Goal: Check status: Check status

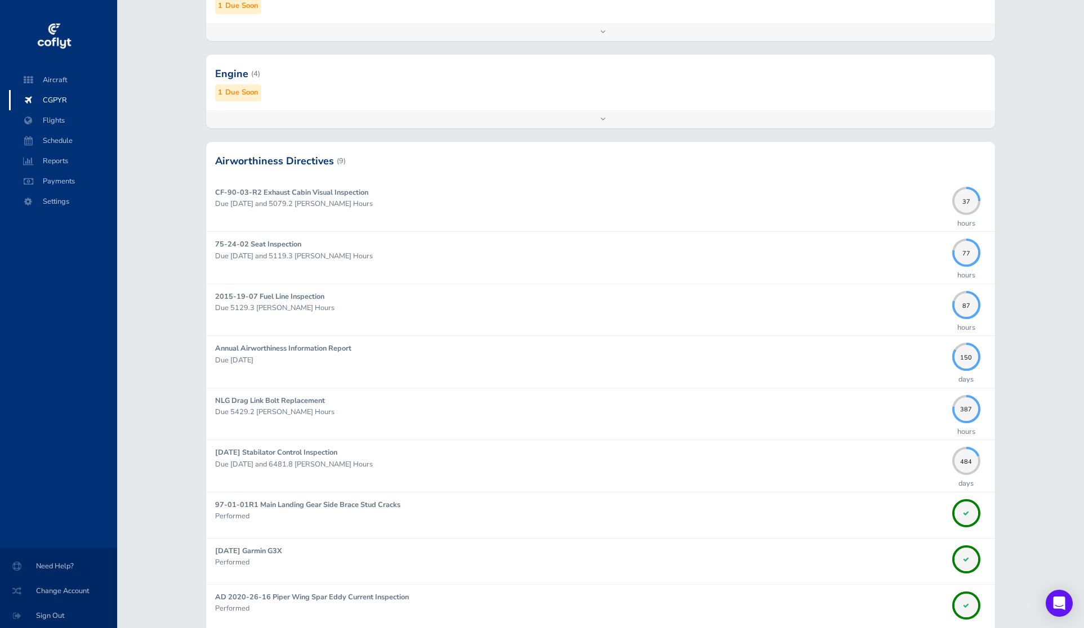
scroll to position [608, 0]
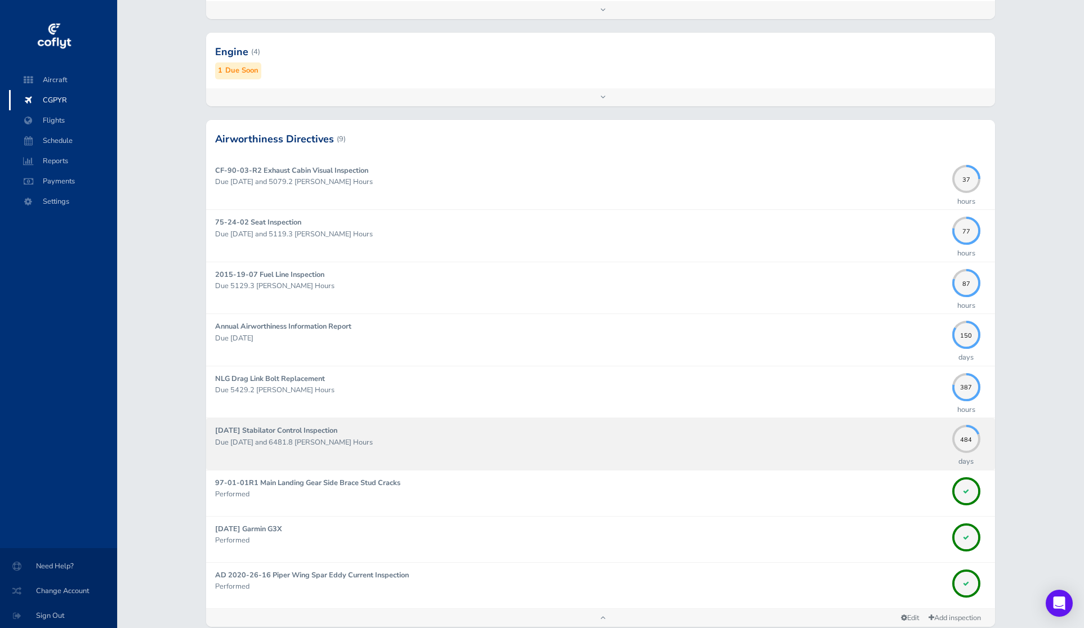
click at [725, 449] on div "[DATE] Stabilator Control Inspection Due [DATE] and 6481.8 [PERSON_NAME] Hours" at bounding box center [580, 444] width 731 height 38
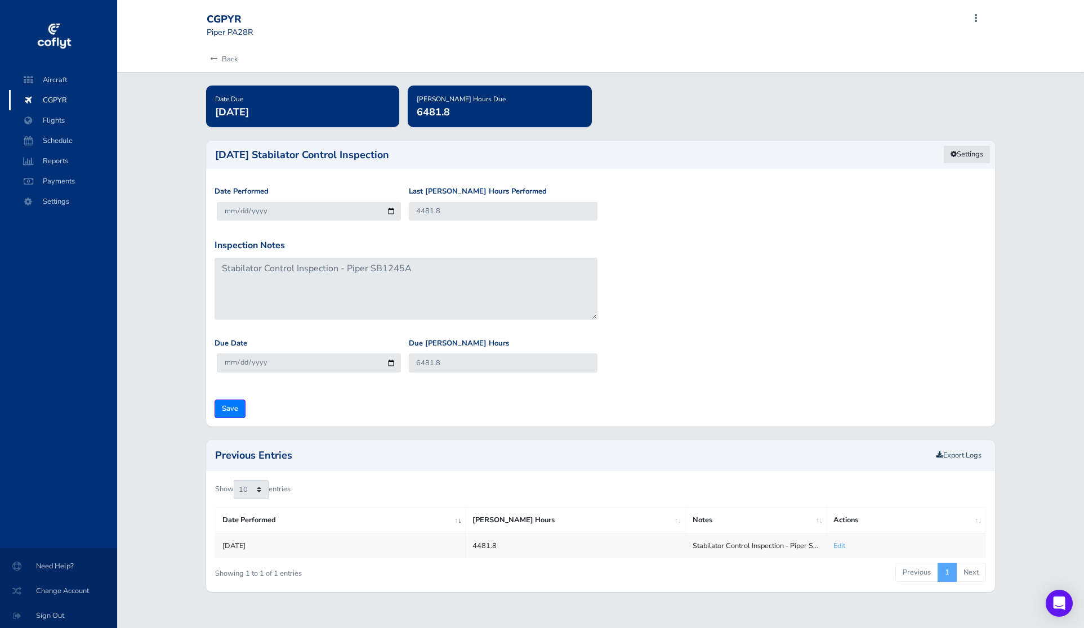
click at [964, 149] on link "Settings" at bounding box center [966, 154] width 47 height 19
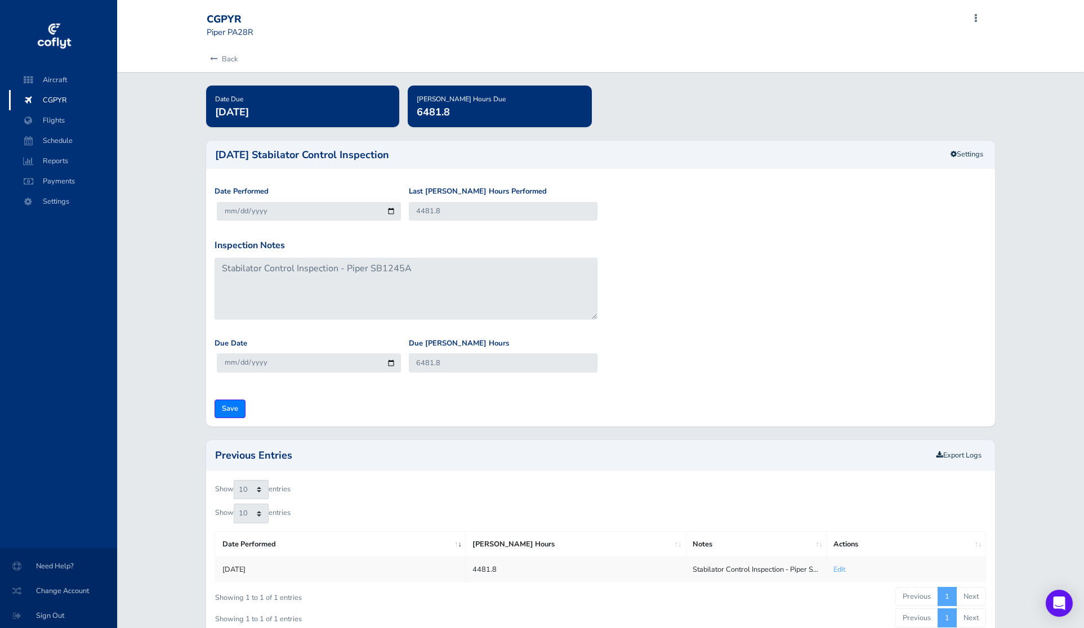
scroll to position [2, 0]
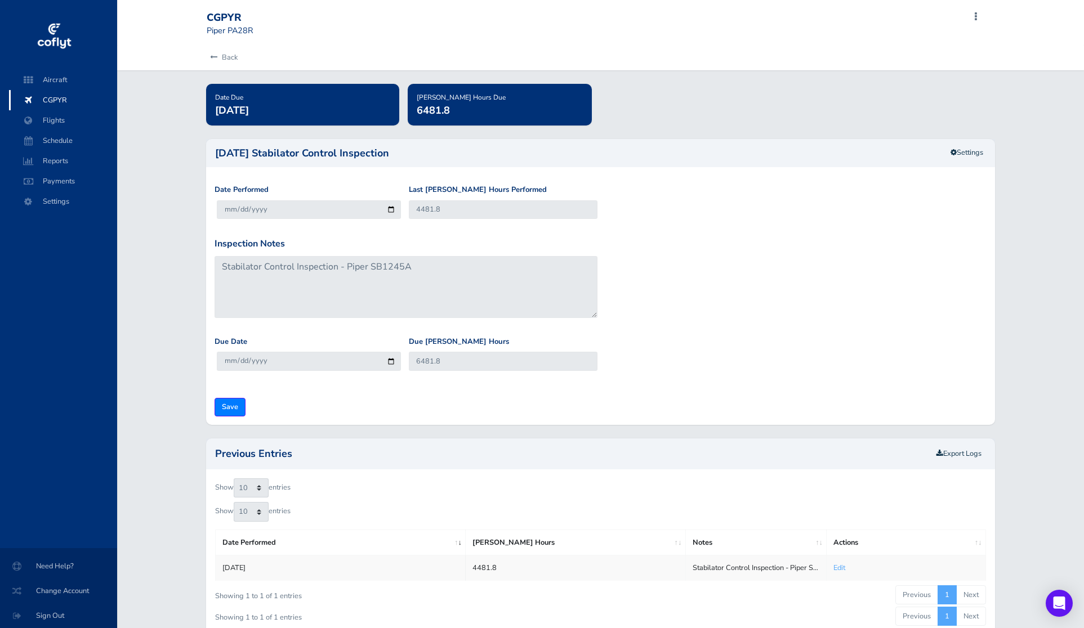
drag, startPoint x: 520, startPoint y: 569, endPoint x: 464, endPoint y: 569, distance: 55.7
click at [464, 569] on tr "[DATE] 4481.8 Stabilator Control Inspection - Piper SB1245A Edit" at bounding box center [601, 568] width 770 height 25
copy tr "4481.8"
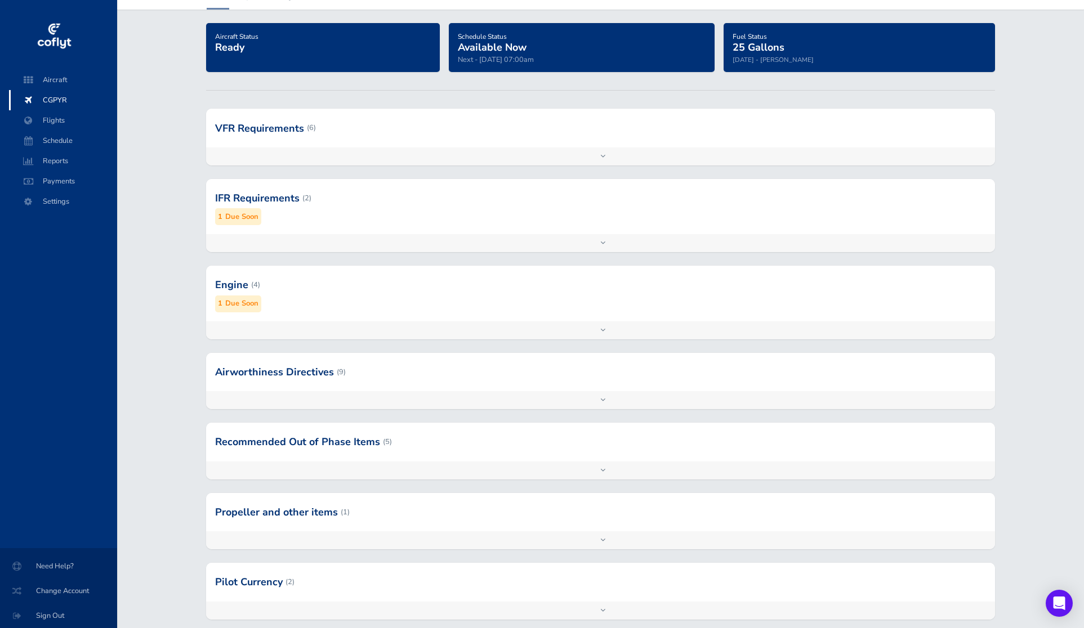
scroll to position [124, 0]
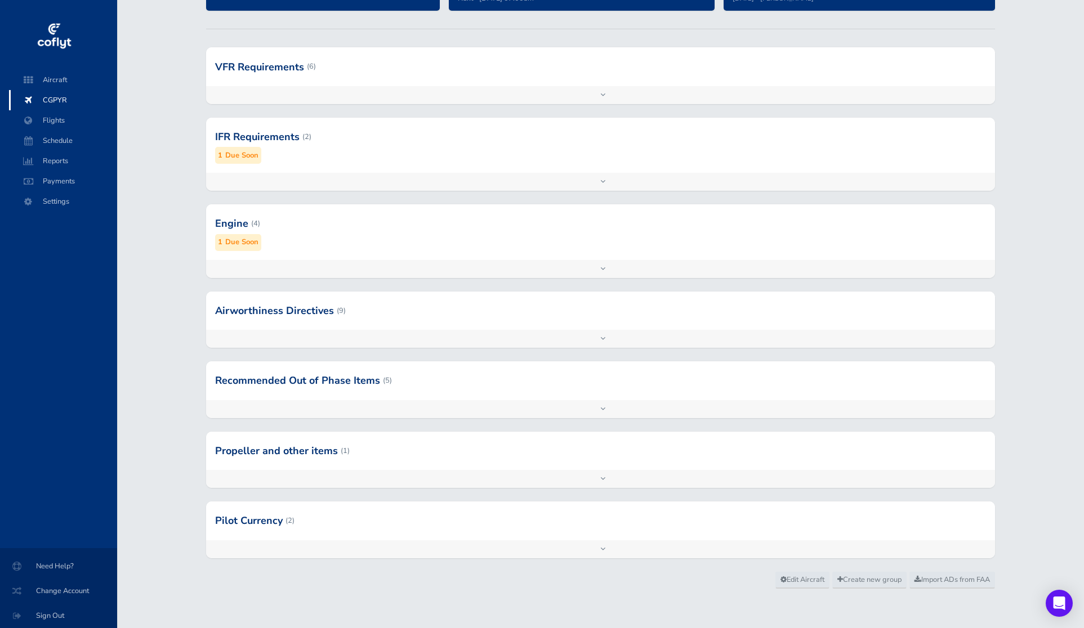
click at [403, 324] on div at bounding box center [600, 311] width 789 height 38
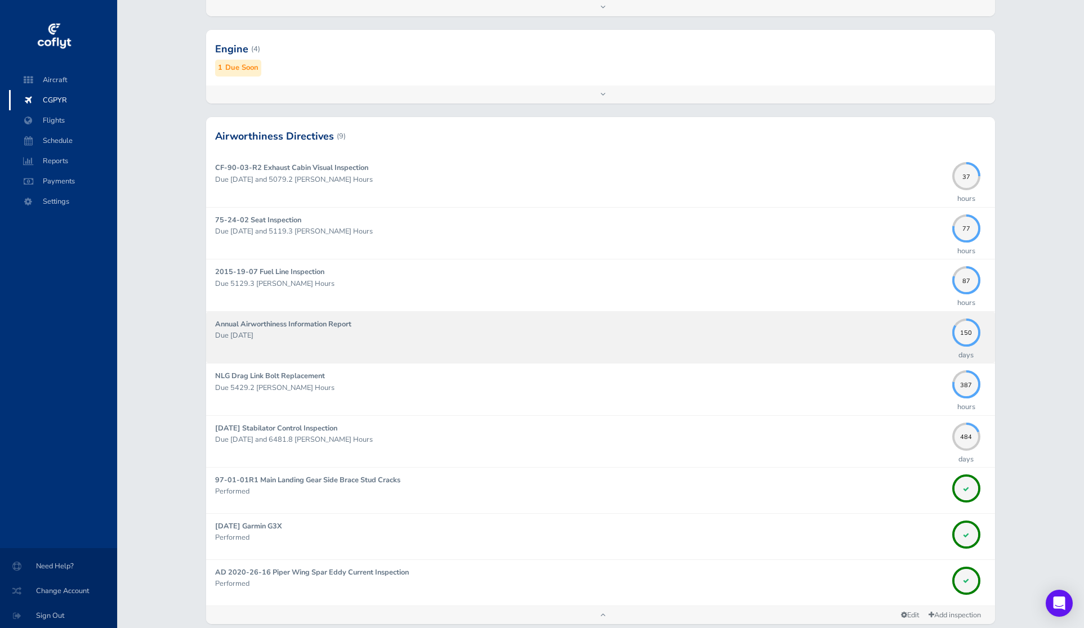
scroll to position [299, 0]
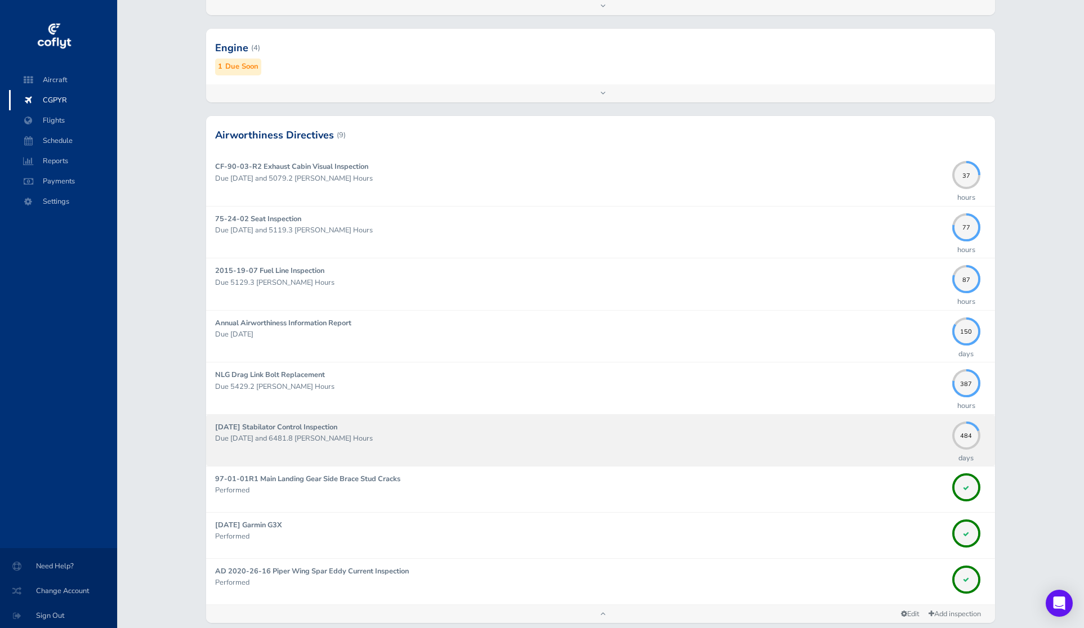
click at [630, 441] on p "Due [DATE] and 6481.8 [PERSON_NAME] Hours" at bounding box center [580, 438] width 731 height 11
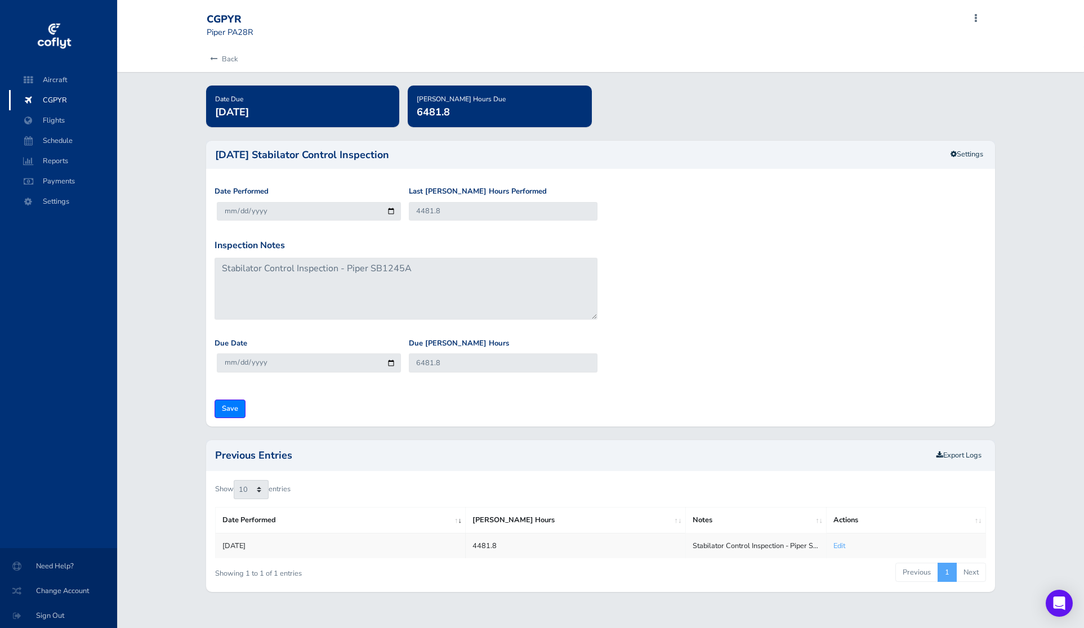
drag, startPoint x: 308, startPoint y: 113, endPoint x: 204, endPoint y: 108, distance: 104.8
click at [204, 108] on div "Date Due [DATE]" at bounding box center [299, 107] width 202 height 42
copy span "[DATE]"
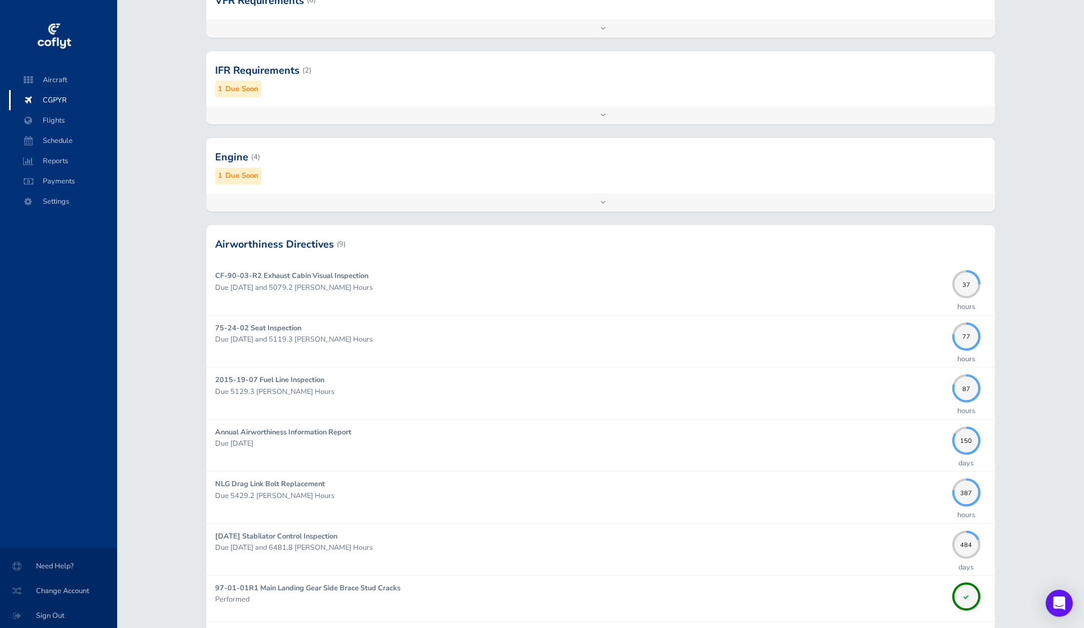
scroll to position [574, 0]
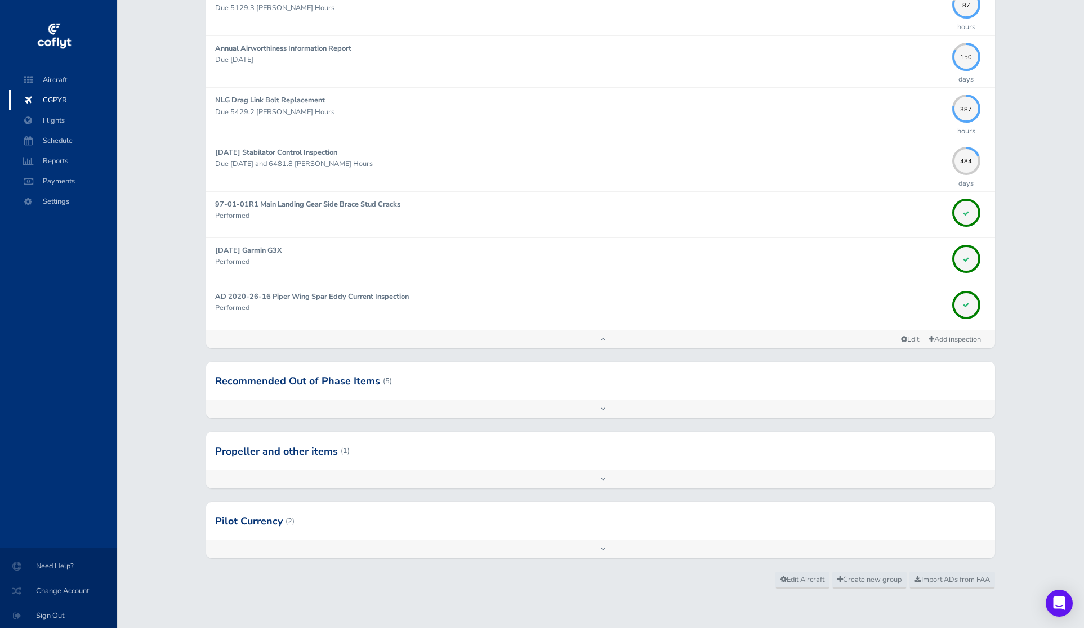
click at [717, 388] on div at bounding box center [600, 381] width 789 height 38
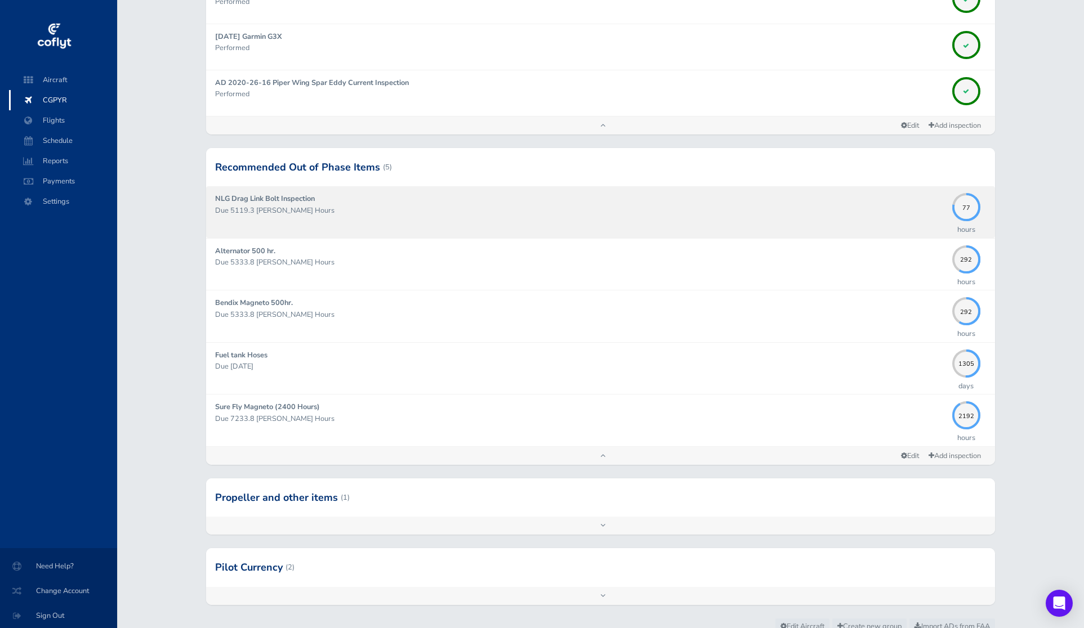
scroll to position [794, 0]
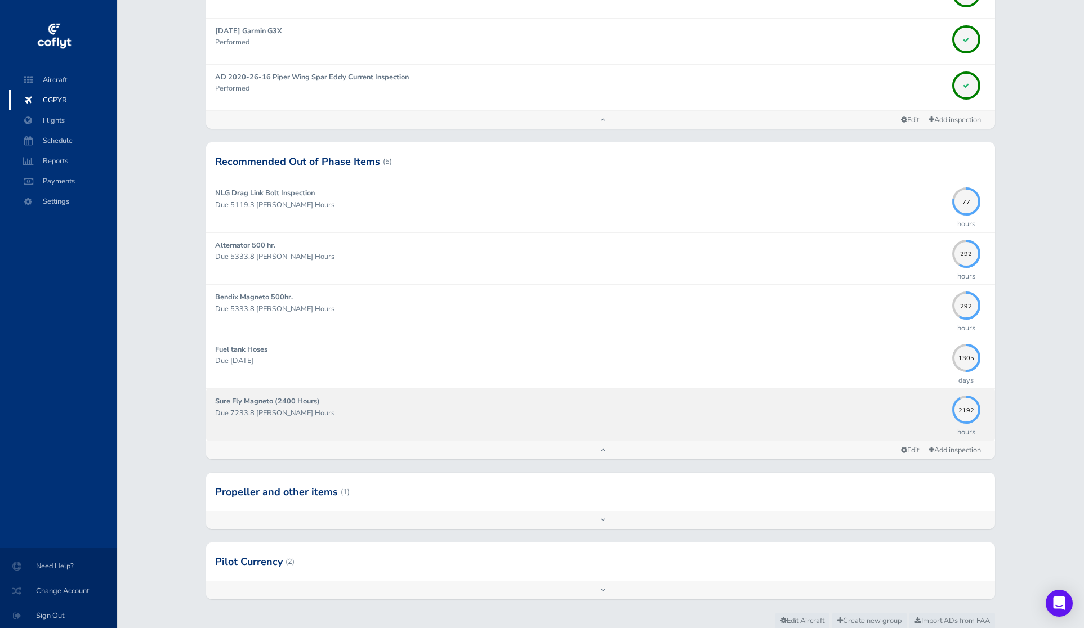
click at [813, 427] on div "Sure Fly Magneto (2400 Hours) Due 7233.8 [PERSON_NAME] Hours" at bounding box center [580, 415] width 731 height 38
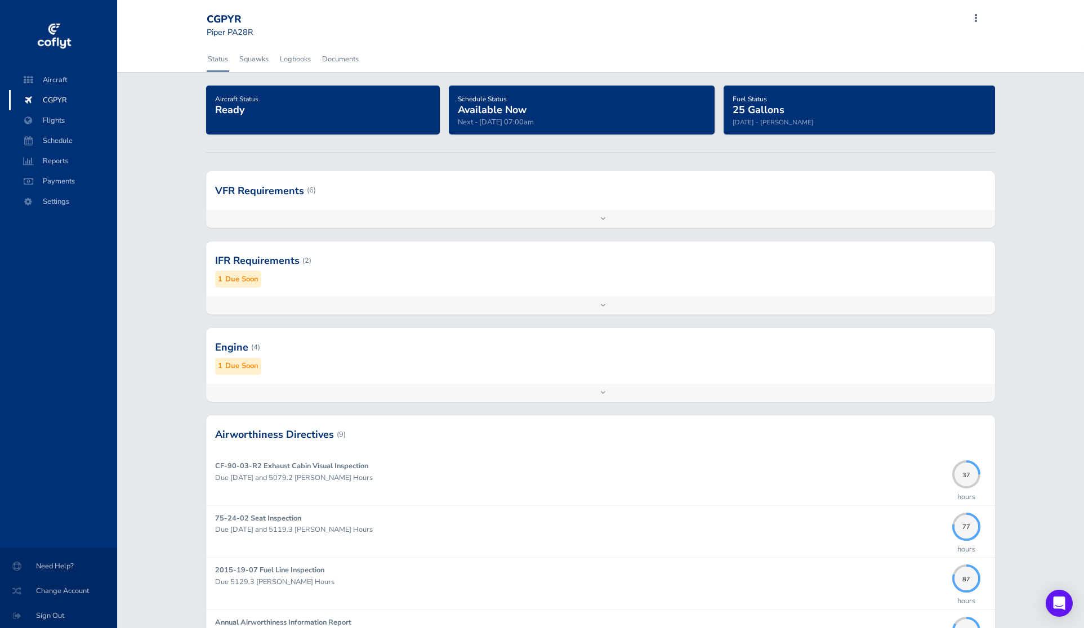
scroll to position [794, 0]
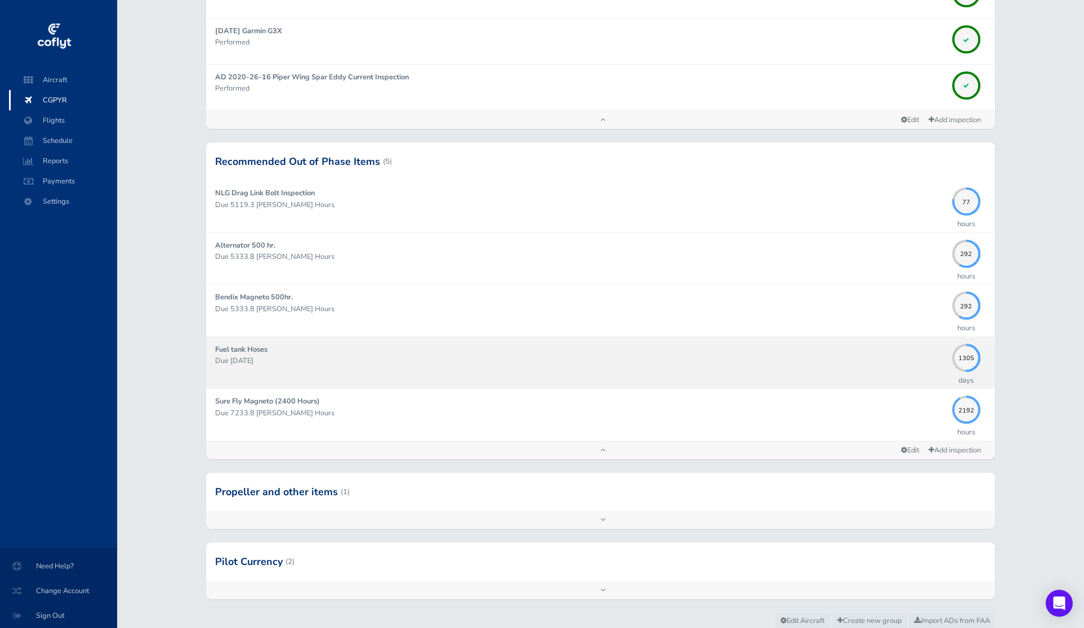
click at [311, 350] on div "Fuel tank Hoses Due [DATE]" at bounding box center [580, 363] width 731 height 38
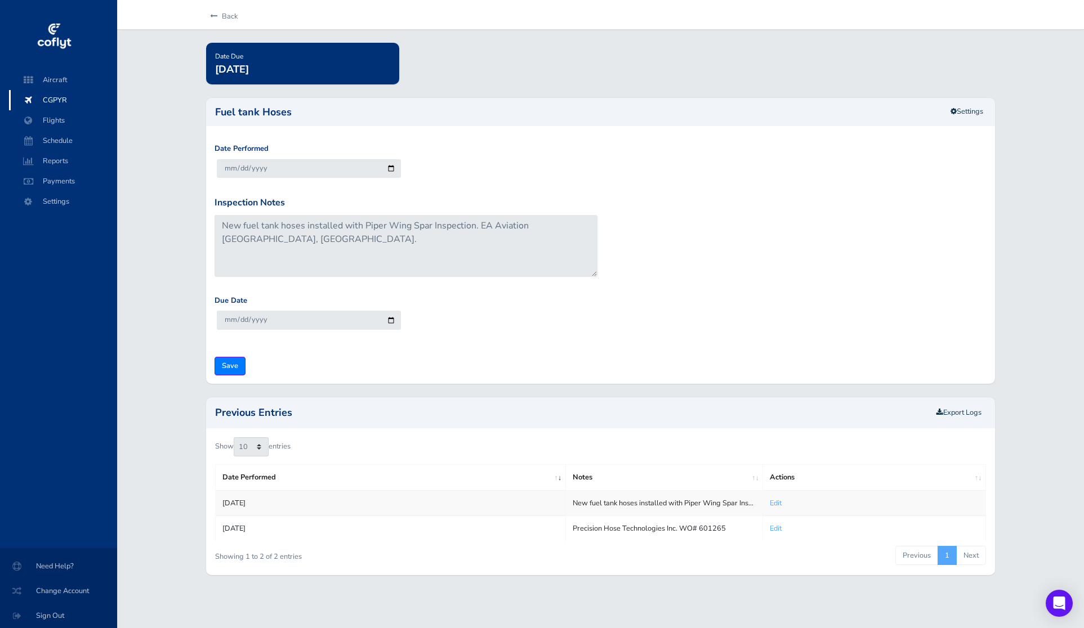
scroll to position [40, 0]
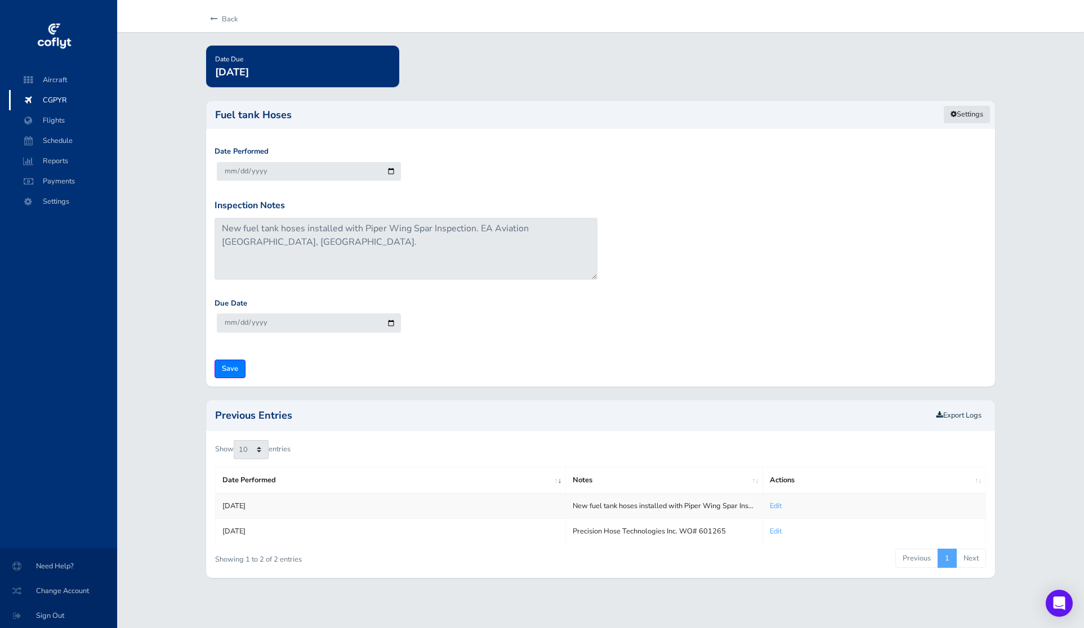
click at [977, 117] on link "Settings" at bounding box center [966, 114] width 47 height 19
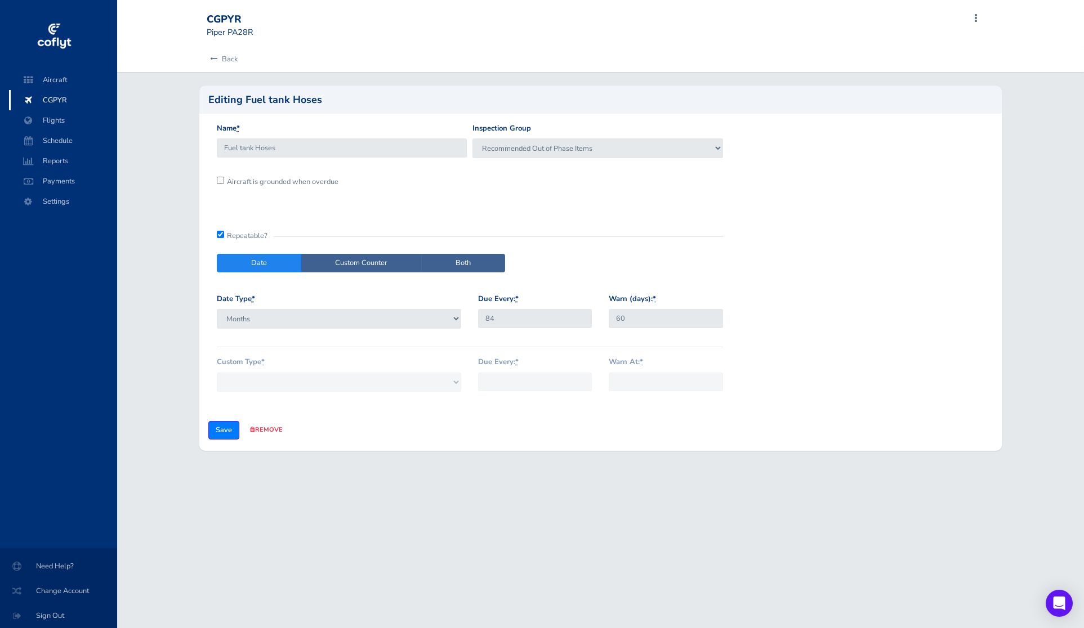
scroll to position [40, 0]
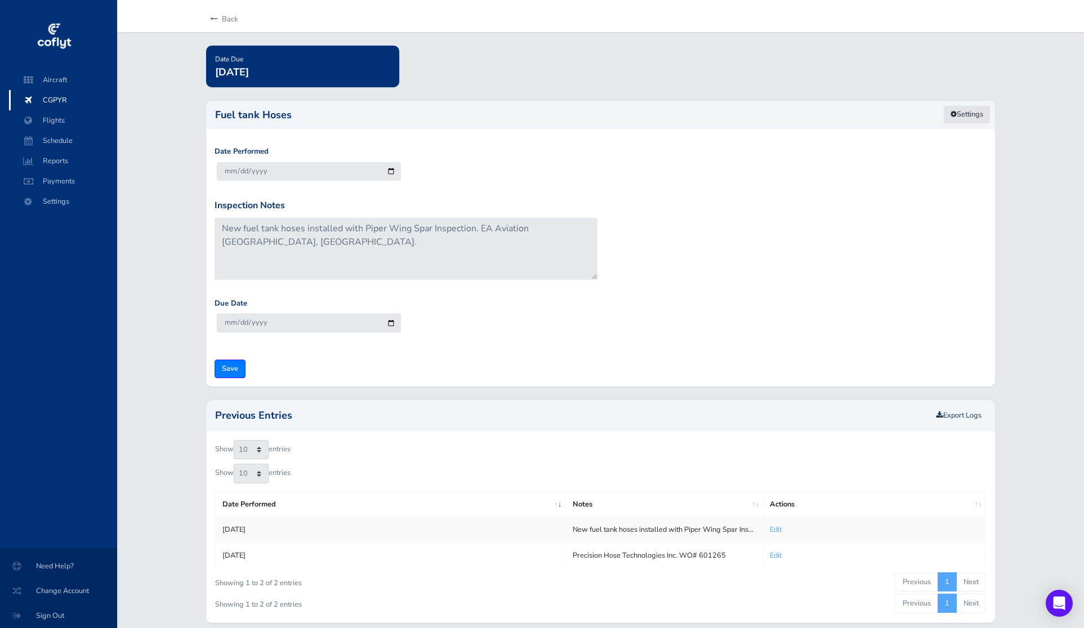
click at [983, 108] on link "Settings" at bounding box center [966, 114] width 47 height 19
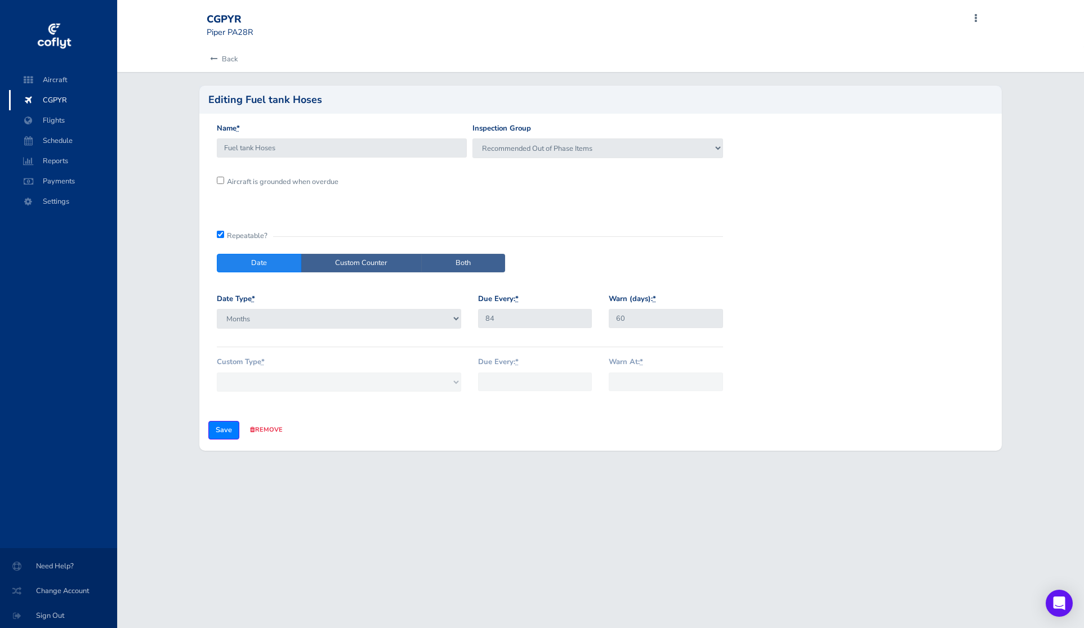
click at [639, 116] on div "Name * Fuel tank Hoses Inspection Group VFR Requirements IFR Requirements Engin…" at bounding box center [600, 283] width 803 height 338
click at [346, 58] on div "Back" at bounding box center [600, 59] width 805 height 25
click at [237, 62] on div "Back" at bounding box center [600, 59] width 805 height 25
click at [237, 62] on link "Back" at bounding box center [222, 59] width 31 height 25
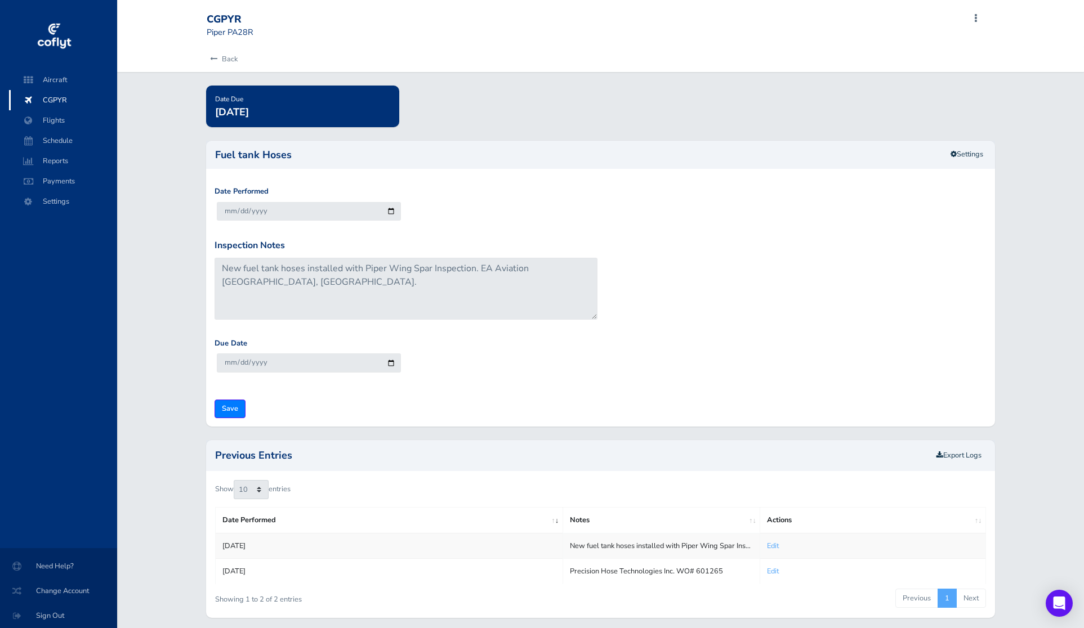
click at [202, 57] on div "Back" at bounding box center [600, 59] width 805 height 25
click at [211, 57] on icon at bounding box center [213, 59] width 7 height 7
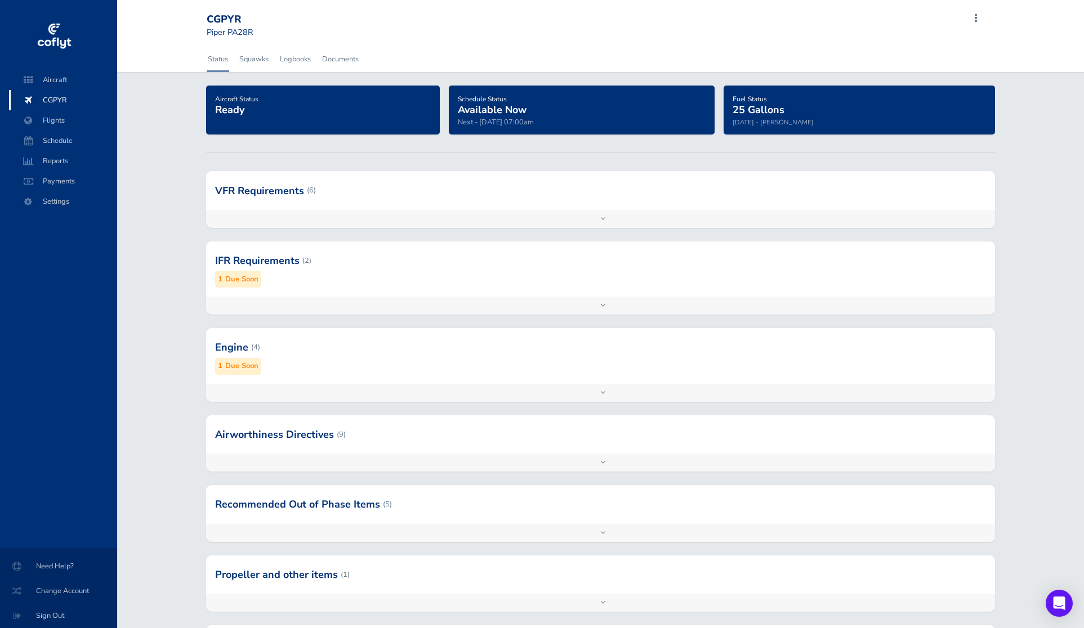
click at [459, 289] on div "IFR Requirements (2) 1 Due Soon" at bounding box center [600, 268] width 789 height 55
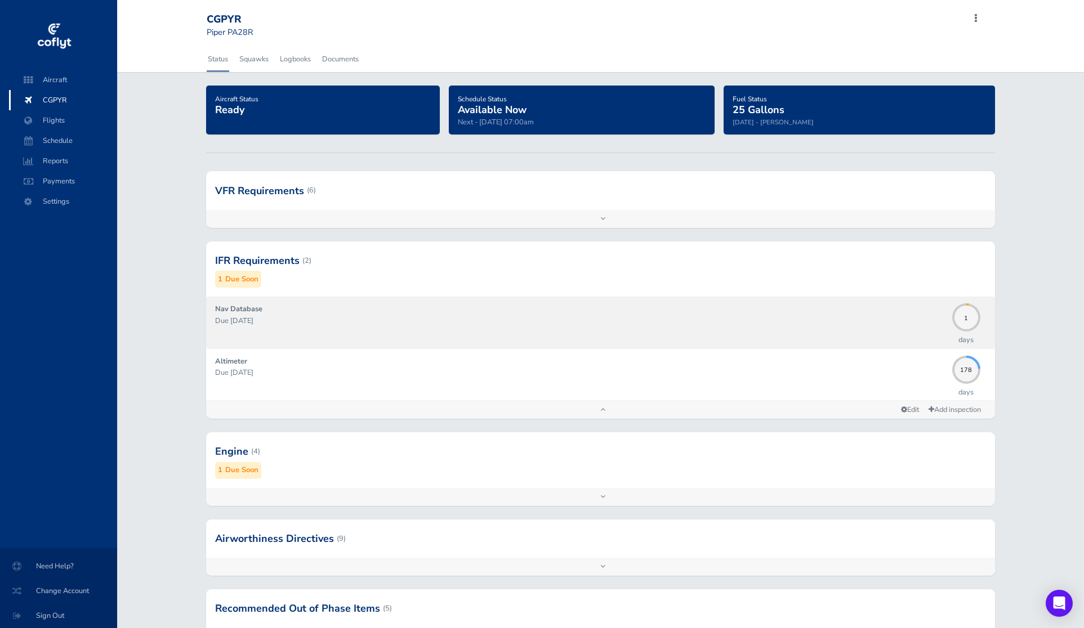
click at [507, 320] on p "Due [DATE]" at bounding box center [580, 320] width 731 height 11
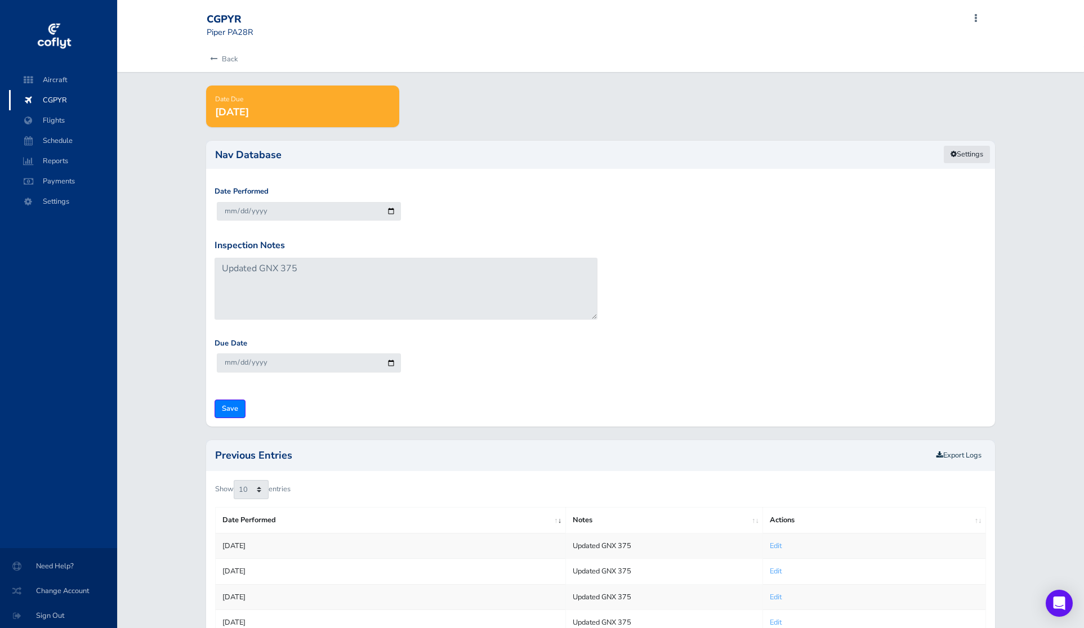
click at [950, 157] on icon at bounding box center [953, 154] width 6 height 7
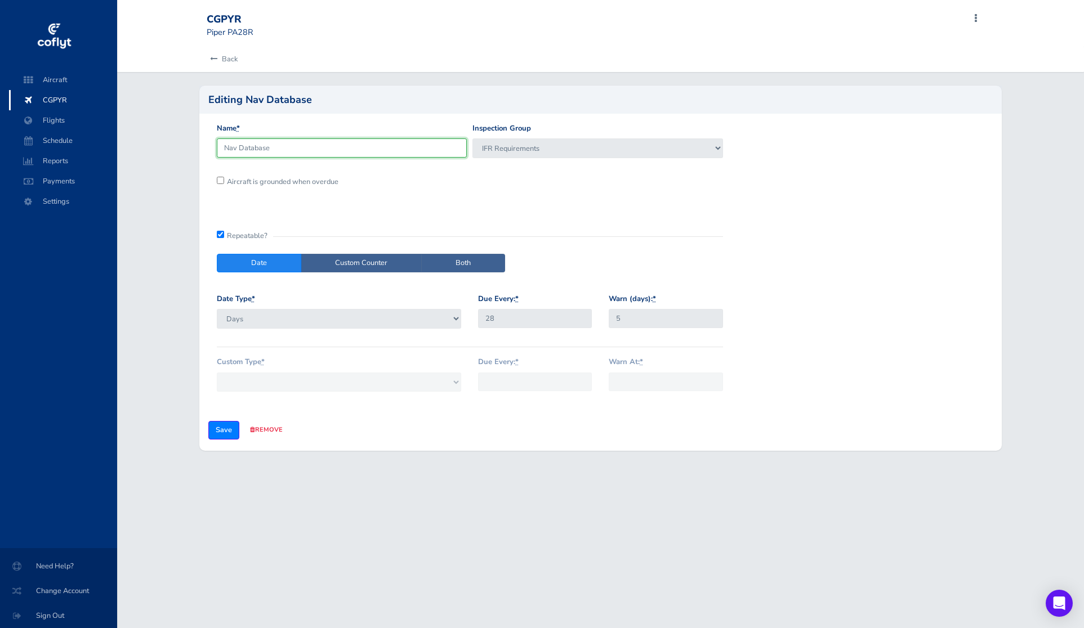
click at [324, 144] on input "Nav Database" at bounding box center [342, 147] width 250 height 19
drag, startPoint x: 324, startPoint y: 144, endPoint x: 417, endPoint y: 35, distance: 142.9
click at [352, 119] on div "Name * Nav Database Inspection Group VFR Requirements IFR Requirements Engine A…" at bounding box center [600, 283] width 803 height 338
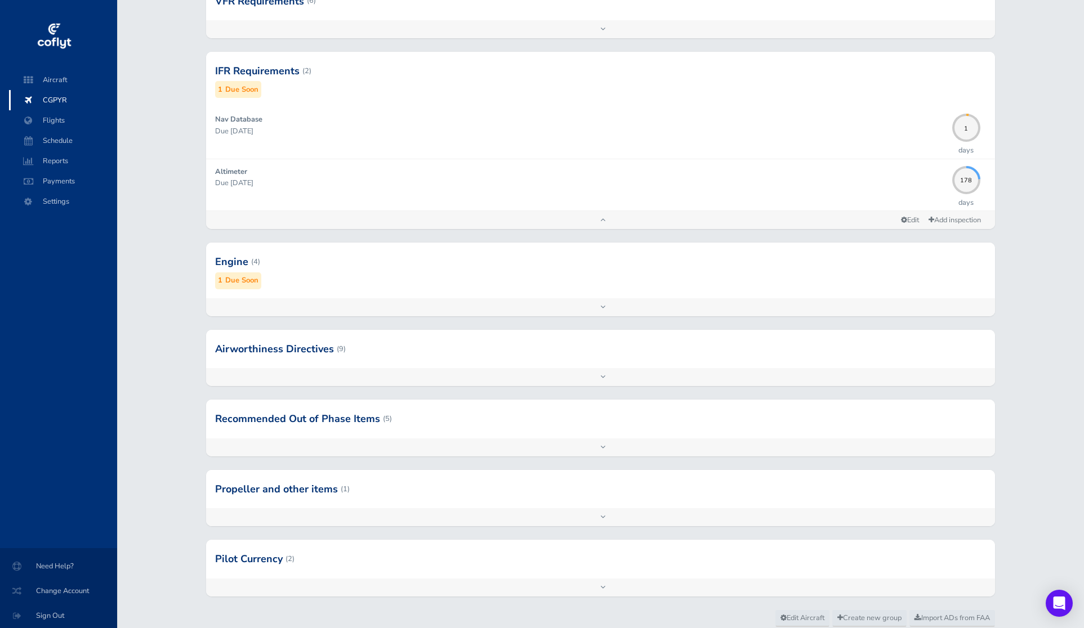
click at [583, 353] on div at bounding box center [600, 349] width 789 height 38
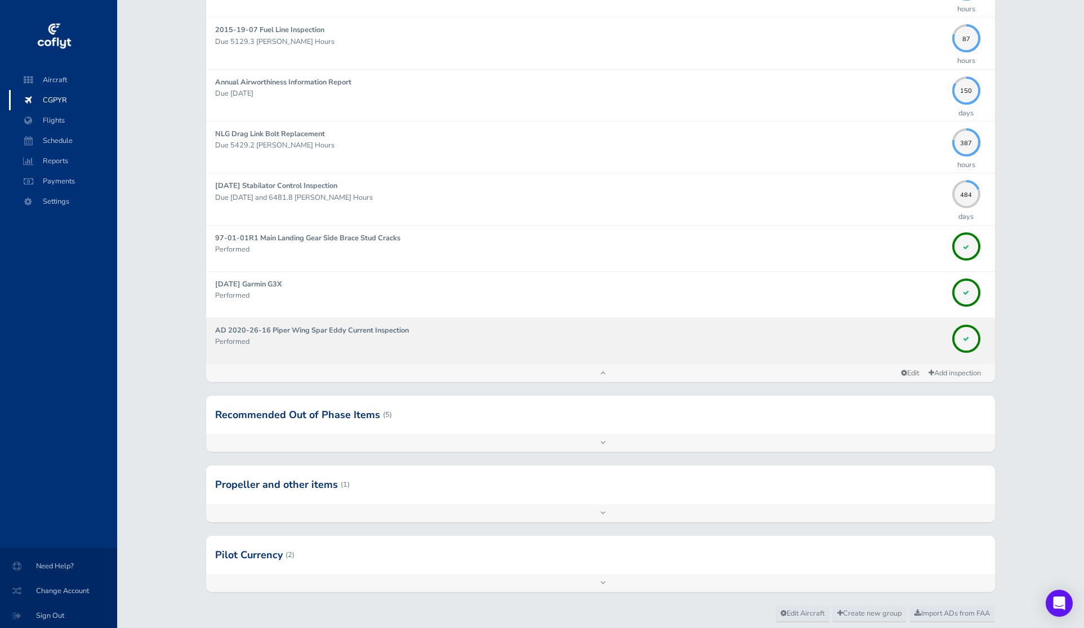
scroll to position [678, 0]
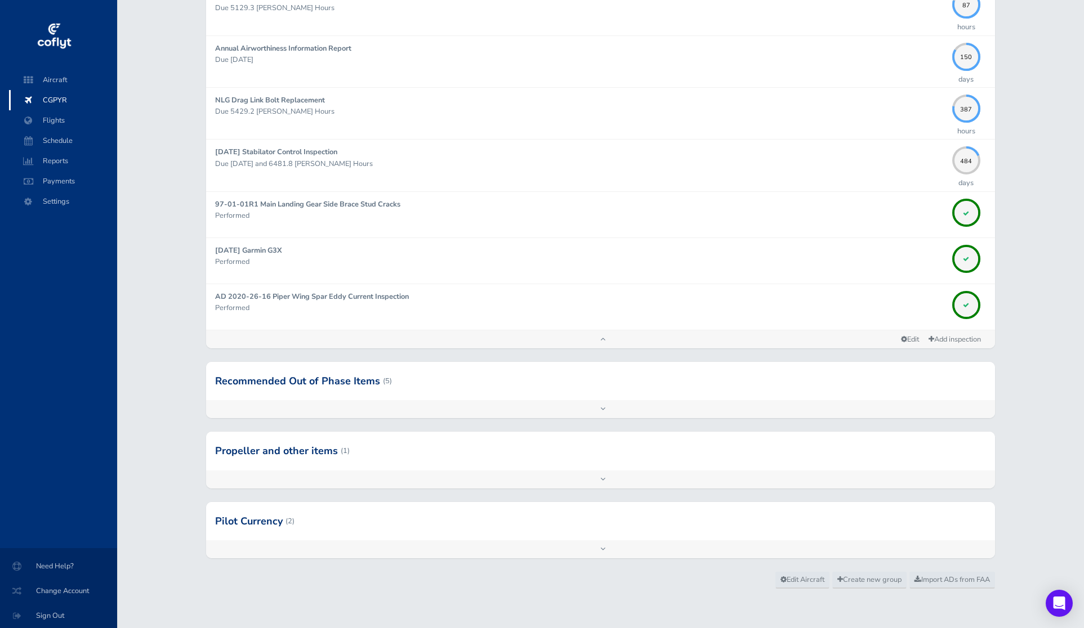
click at [563, 396] on div at bounding box center [600, 381] width 789 height 38
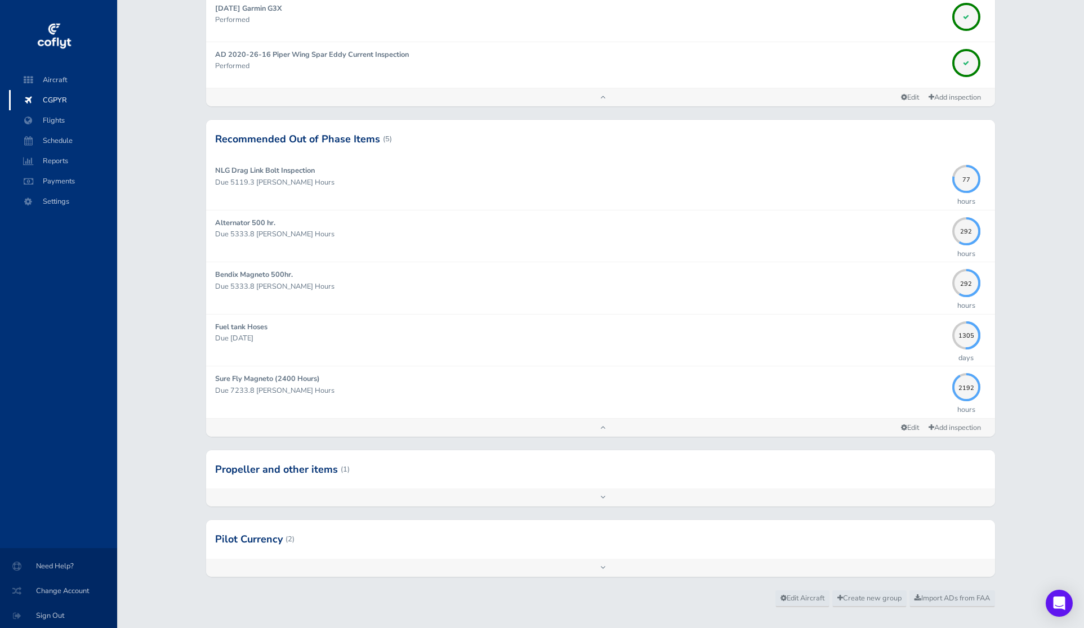
scroll to position [919, 0]
click at [425, 539] on div at bounding box center [600, 540] width 789 height 38
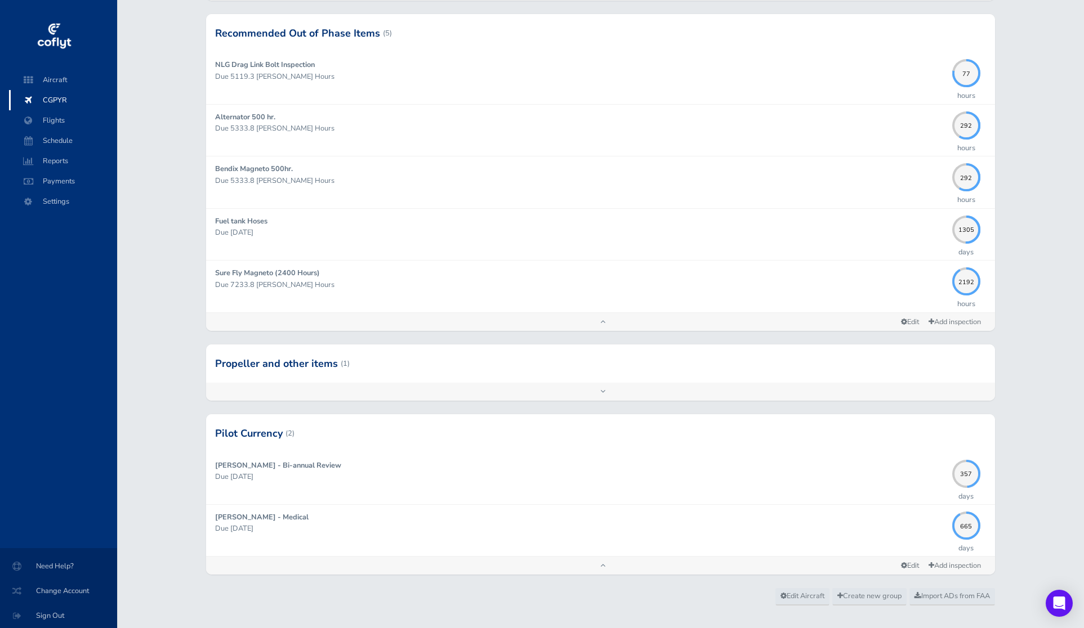
scroll to position [1042, 0]
